Goal: Go to known website: Go to known website

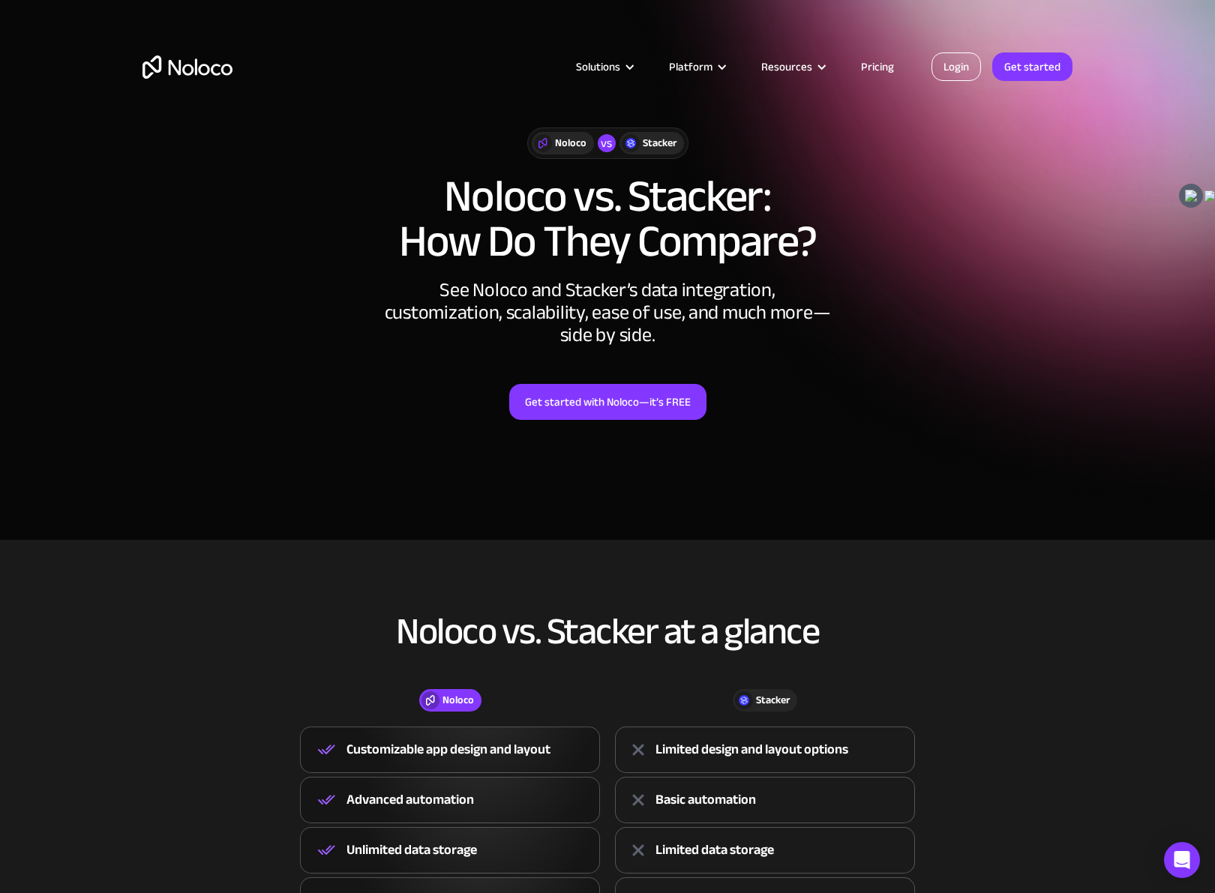
click at [955, 71] on link "Login" at bounding box center [957, 67] width 50 height 29
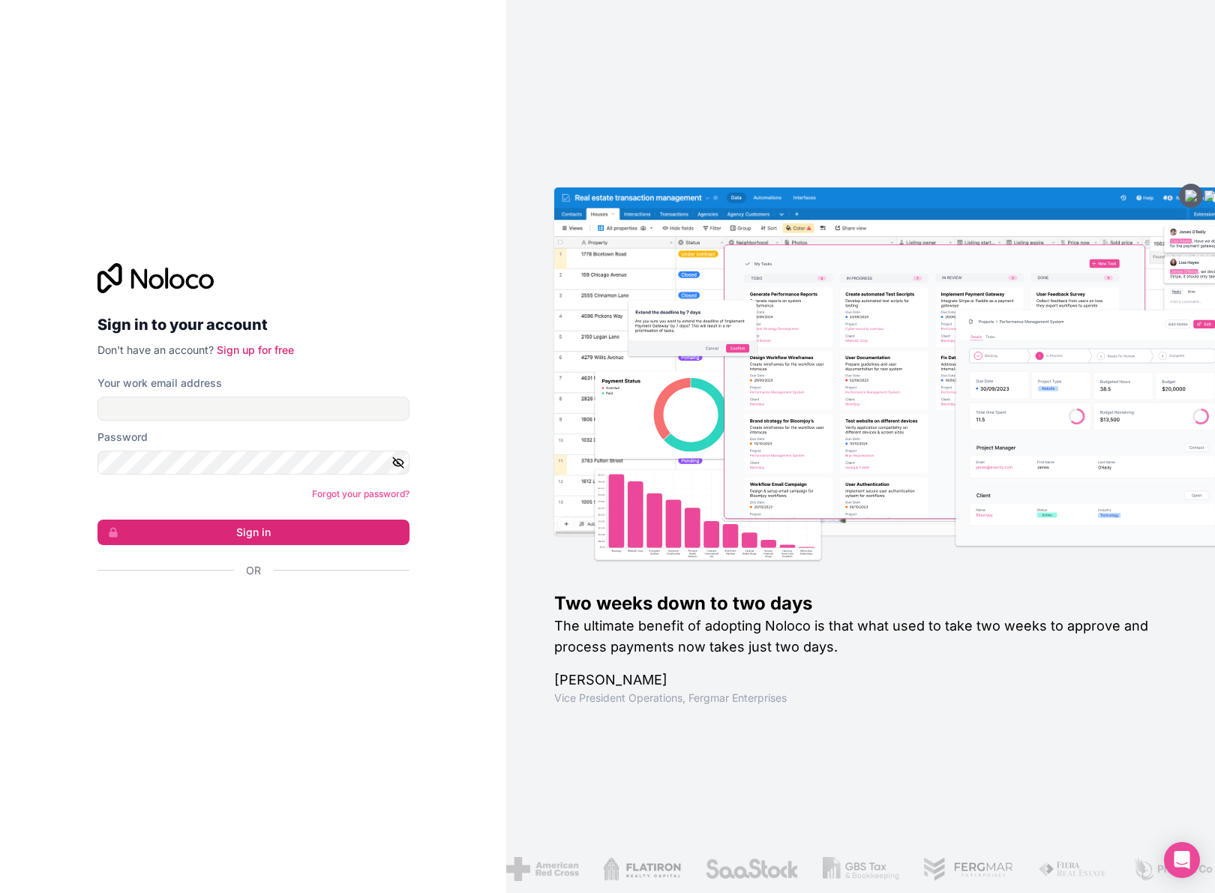
click at [303, 495] on div "Forgot your password?" at bounding box center [254, 494] width 312 height 15
click at [239, 392] on div "Your work email address" at bounding box center [254, 398] width 312 height 45
click at [239, 418] on input "Your work email address" at bounding box center [254, 409] width 312 height 24
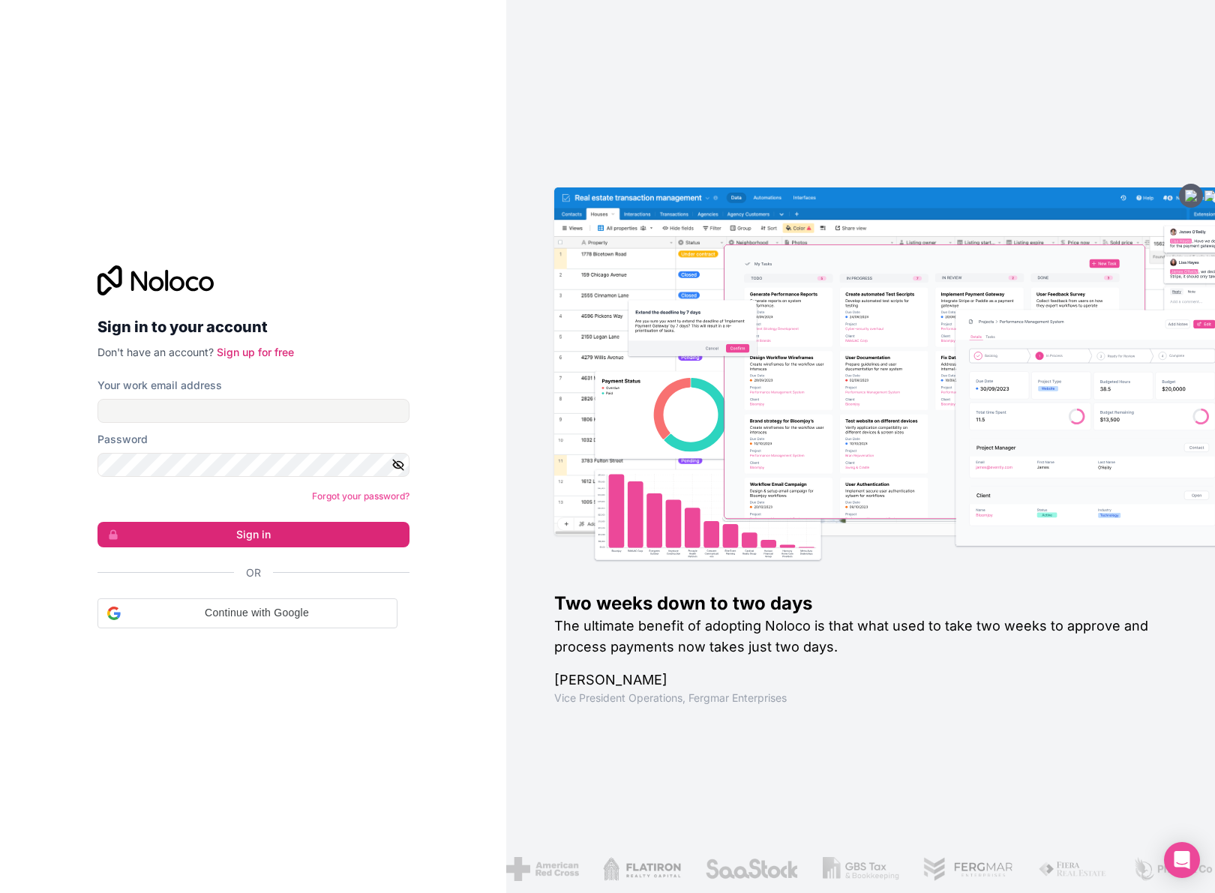
click at [259, 635] on div "Sign in to your account Don't have an account? Sign up for free Your work email…" at bounding box center [254, 447] width 336 height 411
click at [254, 618] on span "Continue with Google" at bounding box center [257, 613] width 261 height 16
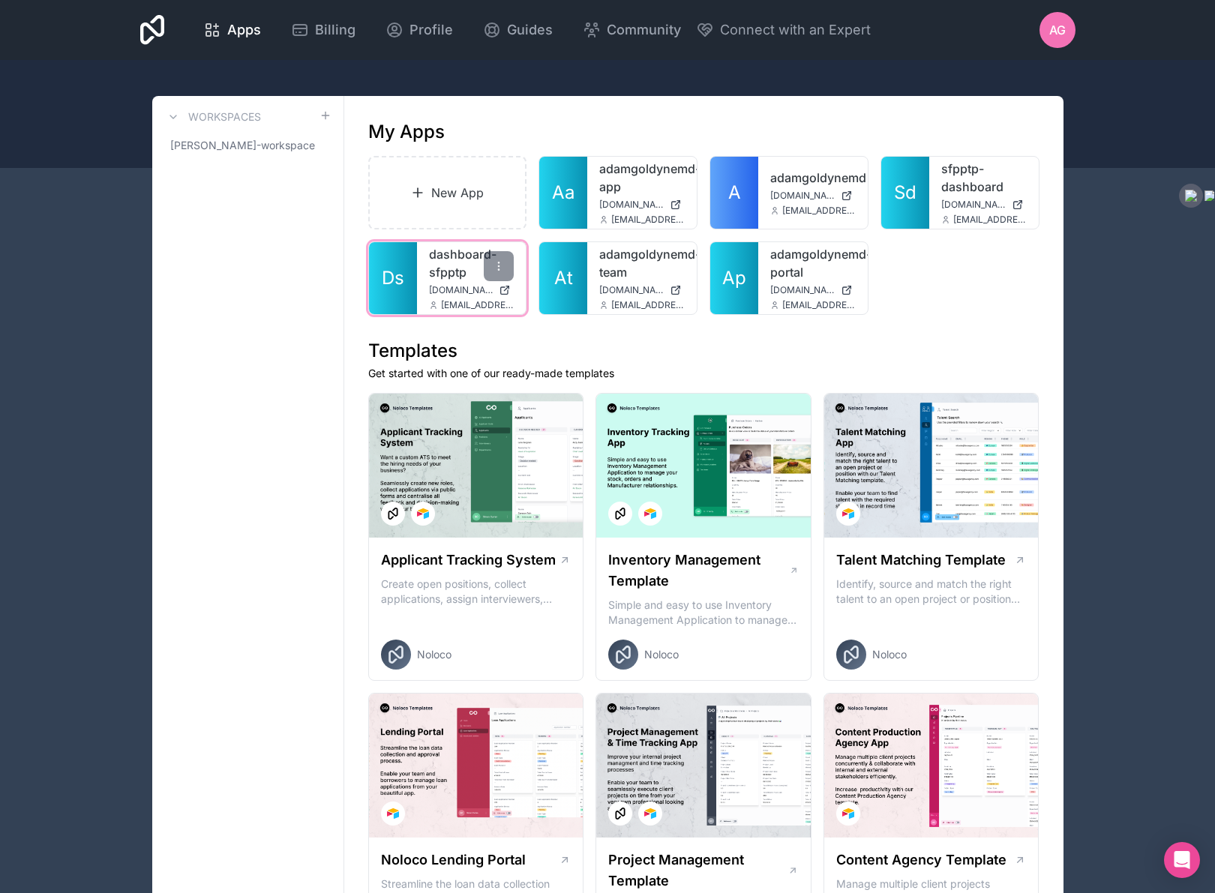
click at [474, 260] on link "dashboard-sfpptp" at bounding box center [472, 263] width 86 height 36
